Goal: Check status: Check status

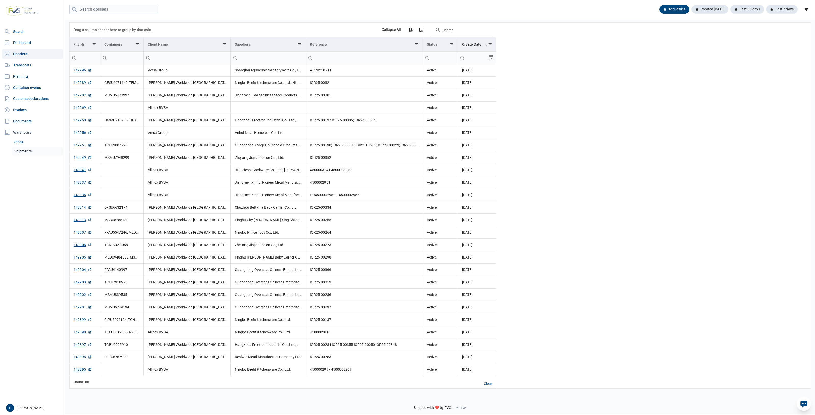
click at [41, 153] on link "Shipments" at bounding box center [37, 151] width 51 height 9
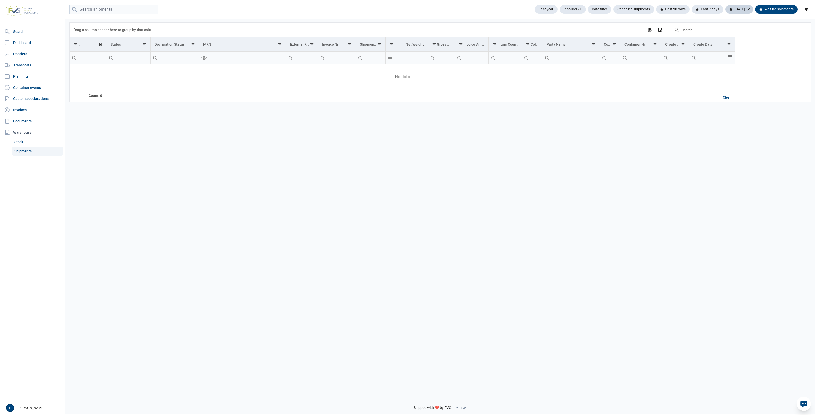
click at [741, 6] on div "[DATE]" at bounding box center [739, 9] width 28 height 9
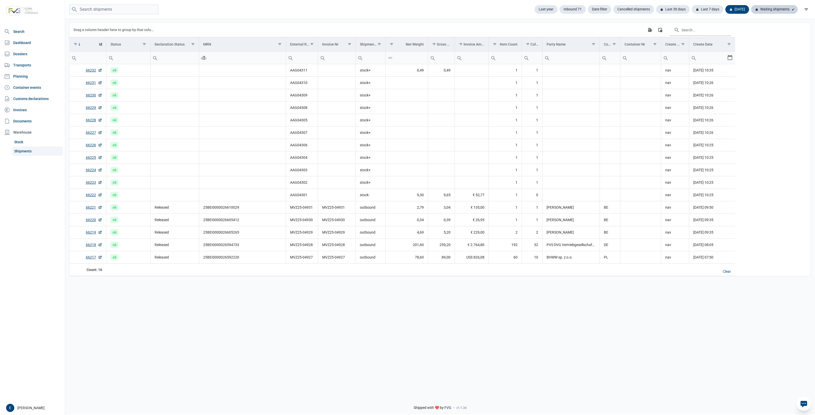
click at [774, 9] on div "Waiting shipments" at bounding box center [774, 9] width 47 height 9
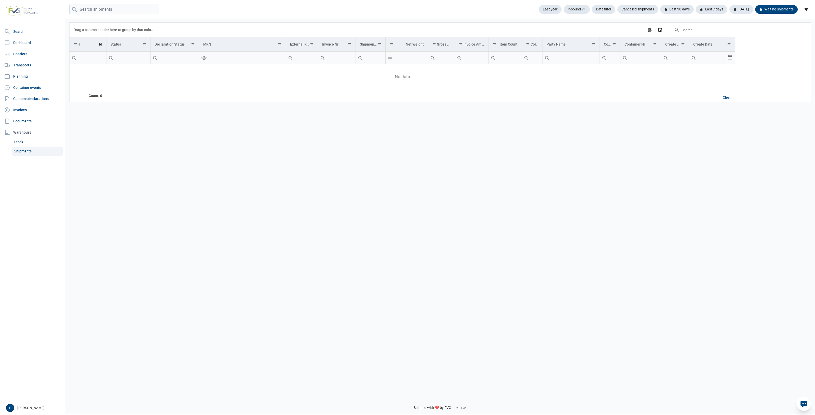
drag, startPoint x: 525, startPoint y: 181, endPoint x: 325, endPoint y: 149, distance: 202.1
drag, startPoint x: 325, startPoint y: 149, endPoint x: 314, endPoint y: 214, distance: 65.6
click at [314, 214] on div "Data grid with 0 rows and 17 columns Drag a column header here to group by that…" at bounding box center [440, 205] width 750 height 375
drag, startPoint x: 540, startPoint y: 210, endPoint x: 525, endPoint y: 203, distance: 17.0
drag, startPoint x: 525, startPoint y: 203, endPoint x: 474, endPoint y: 151, distance: 72.0
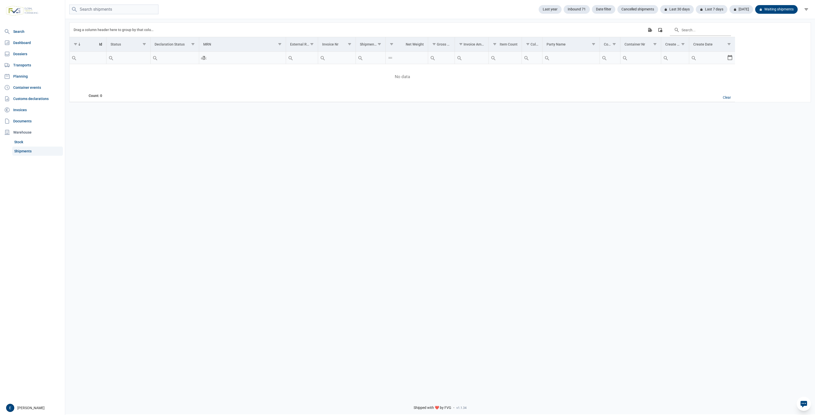
click at [459, 165] on div "Data grid with 0 rows and 17 columns Drag a column header here to group by that…" at bounding box center [440, 205] width 750 height 375
click at [37, 148] on link "Shipments" at bounding box center [37, 151] width 51 height 9
drag, startPoint x: 542, startPoint y: 178, endPoint x: 533, endPoint y: 178, distance: 9.2
drag, startPoint x: 533, startPoint y: 178, endPoint x: 334, endPoint y: 181, distance: 199.1
drag, startPoint x: 334, startPoint y: 181, endPoint x: 217, endPoint y: 162, distance: 118.2
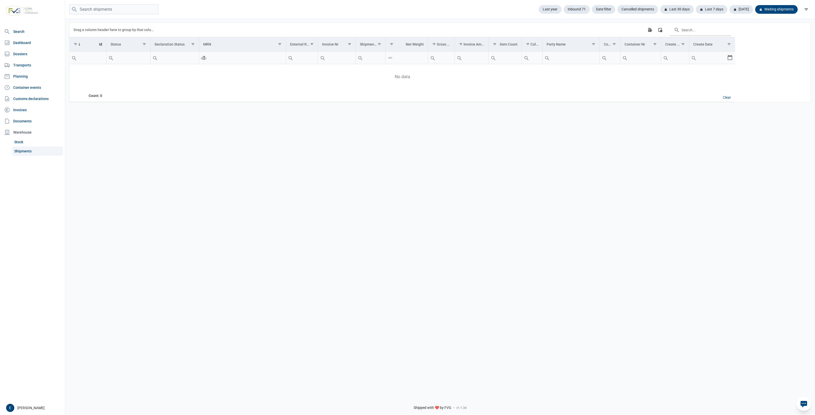
drag, startPoint x: 217, startPoint y: 162, endPoint x: 175, endPoint y: 149, distance: 43.6
drag, startPoint x: 175, startPoint y: 149, endPoint x: 436, endPoint y: 183, distance: 262.6
drag, startPoint x: 436, startPoint y: 183, endPoint x: 382, endPoint y: 182, distance: 53.2
click at [382, 182] on div "Data grid with 0 rows and 17 columns Drag a column header here to group by that…" at bounding box center [440, 205] width 750 height 375
drag, startPoint x: 463, startPoint y: 215, endPoint x: 159, endPoint y: 181, distance: 305.9
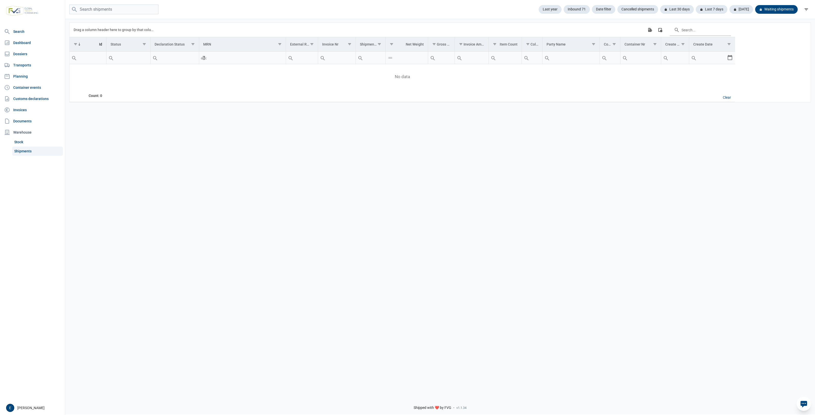
drag, startPoint x: 159, startPoint y: 181, endPoint x: 123, endPoint y: 161, distance: 41.3
drag, startPoint x: 123, startPoint y: 161, endPoint x: 564, endPoint y: 186, distance: 442.2
drag, startPoint x: 564, startPoint y: 186, endPoint x: 284, endPoint y: 182, distance: 280.3
drag, startPoint x: 284, startPoint y: 182, endPoint x: 187, endPoint y: 152, distance: 101.1
drag, startPoint x: 187, startPoint y: 152, endPoint x: 528, endPoint y: 176, distance: 341.7
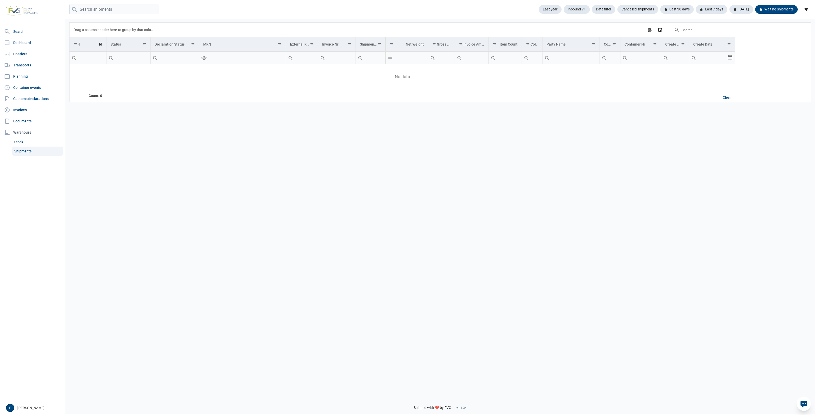
drag, startPoint x: 528, startPoint y: 176, endPoint x: 368, endPoint y: 148, distance: 162.5
click at [360, 162] on div "Data grid with 0 rows and 17 columns Drag a column header here to group by that…" at bounding box center [440, 205] width 750 height 375
drag, startPoint x: 510, startPoint y: 220, endPoint x: 440, endPoint y: 222, distance: 69.3
drag, startPoint x: 440, startPoint y: 222, endPoint x: 362, endPoint y: 207, distance: 80.4
click at [362, 207] on div "Data grid with 0 rows and 17 columns Drag a column header here to group by that…" at bounding box center [440, 205] width 750 height 375
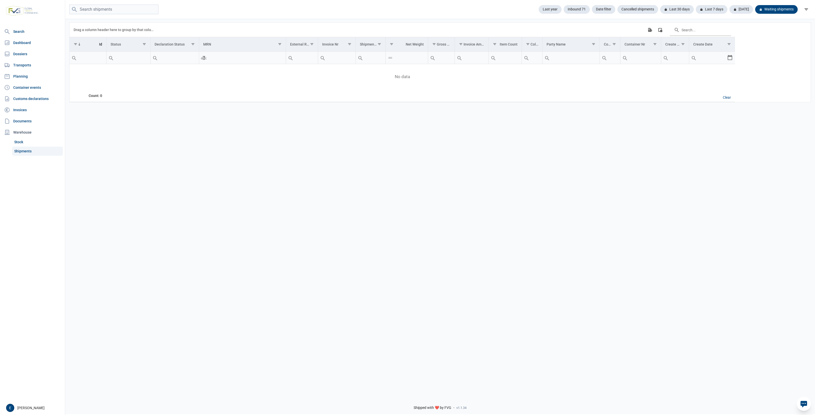
drag, startPoint x: 495, startPoint y: 225, endPoint x: 467, endPoint y: 218, distance: 28.7
drag, startPoint x: 467, startPoint y: 218, endPoint x: 322, endPoint y: 194, distance: 147.2
click at [322, 194] on div "Data grid with 0 rows and 17 columns Drag a column header here to group by that…" at bounding box center [440, 205] width 750 height 375
click at [736, 3] on div "Last year Inbound 71 Date filter Cancelled shipments Last 30 days Last 7 days […" at bounding box center [440, 9] width 750 height 19
click at [742, 6] on div "[DATE]" at bounding box center [739, 9] width 28 height 9
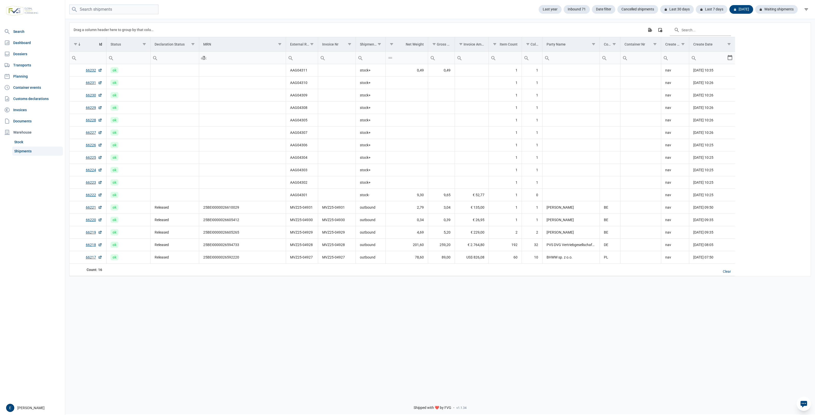
drag, startPoint x: 422, startPoint y: 328, endPoint x: 344, endPoint y: 303, distance: 81.3
drag, startPoint x: 344, startPoint y: 303, endPoint x: 340, endPoint y: 192, distance: 111.4
click at [340, 192] on td "Data grid with 16 rows and 17 columns" at bounding box center [337, 195] width 38 height 12
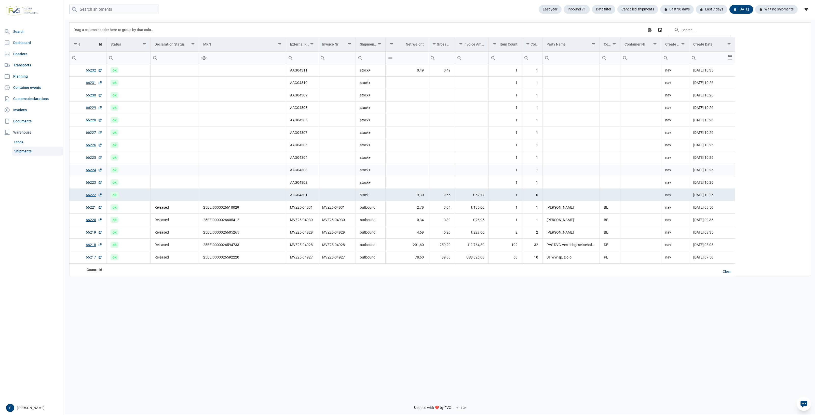
drag, startPoint x: 248, startPoint y: 176, endPoint x: 424, endPoint y: 164, distance: 176.6
click at [258, 179] on tbody "66232 ok AAG04311 stock+ 0,49 0,49 1 1 nav [DATE] 10:35 66231 ok AAG04310 stock…" at bounding box center [402, 164] width 665 height 200
click at [497, 80] on td "1" at bounding box center [504, 83] width 33 height 12
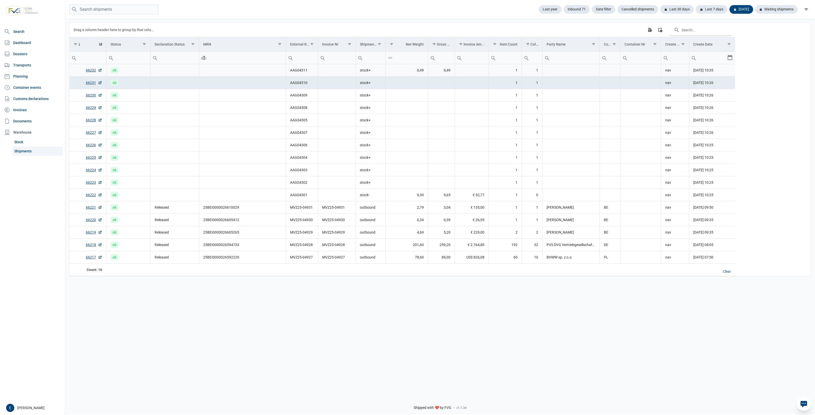
click at [484, 65] on td "Data grid with 16 rows and 17 columns" at bounding box center [471, 70] width 34 height 12
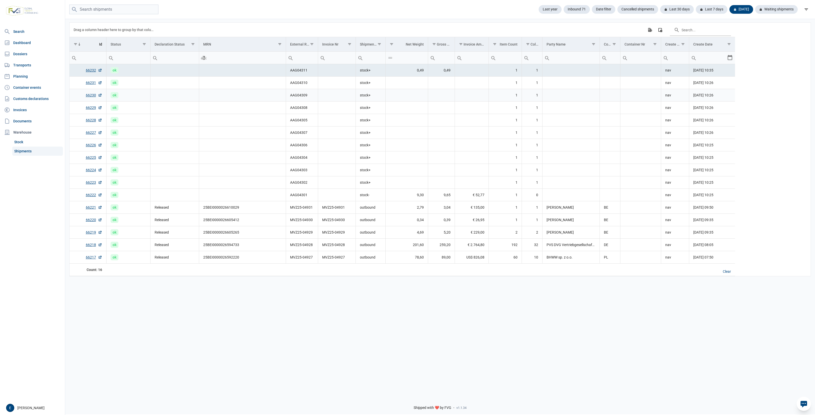
click at [430, 212] on td "3,04" at bounding box center [441, 207] width 27 height 12
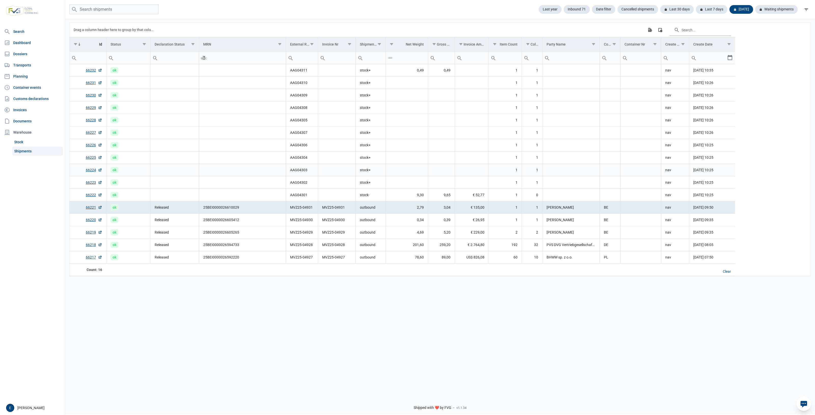
click at [437, 164] on td "Data grid with 16 rows and 17 columns" at bounding box center [441, 157] width 27 height 12
